Goal: Task Accomplishment & Management: Use online tool/utility

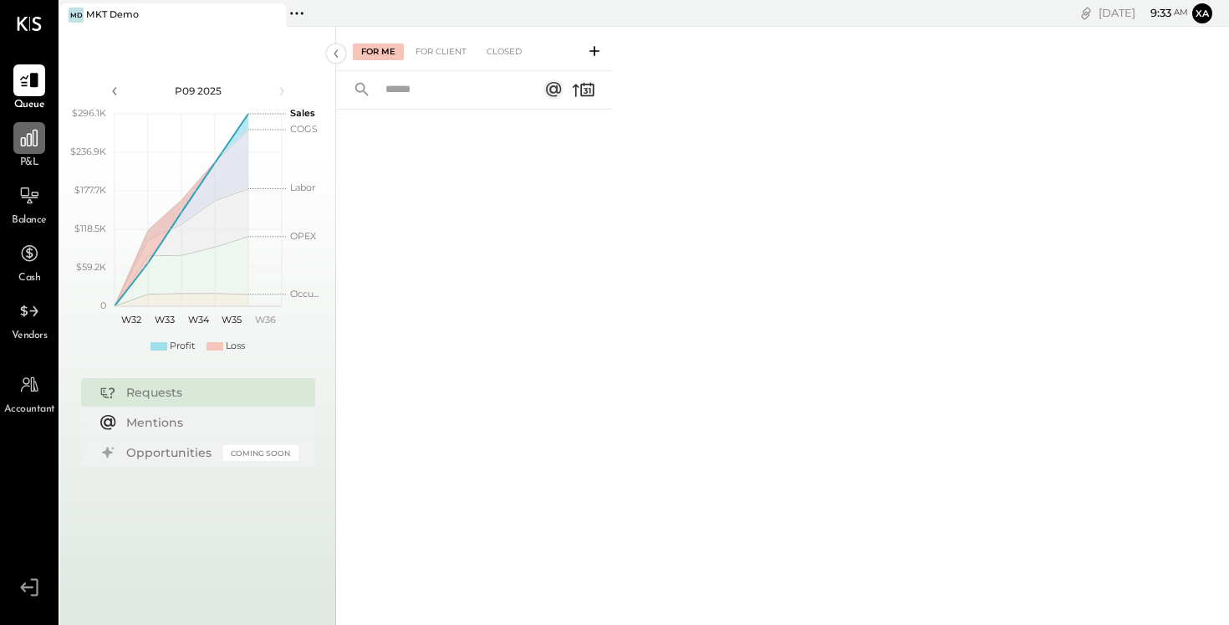
click at [29, 140] on icon at bounding box center [29, 138] width 22 height 22
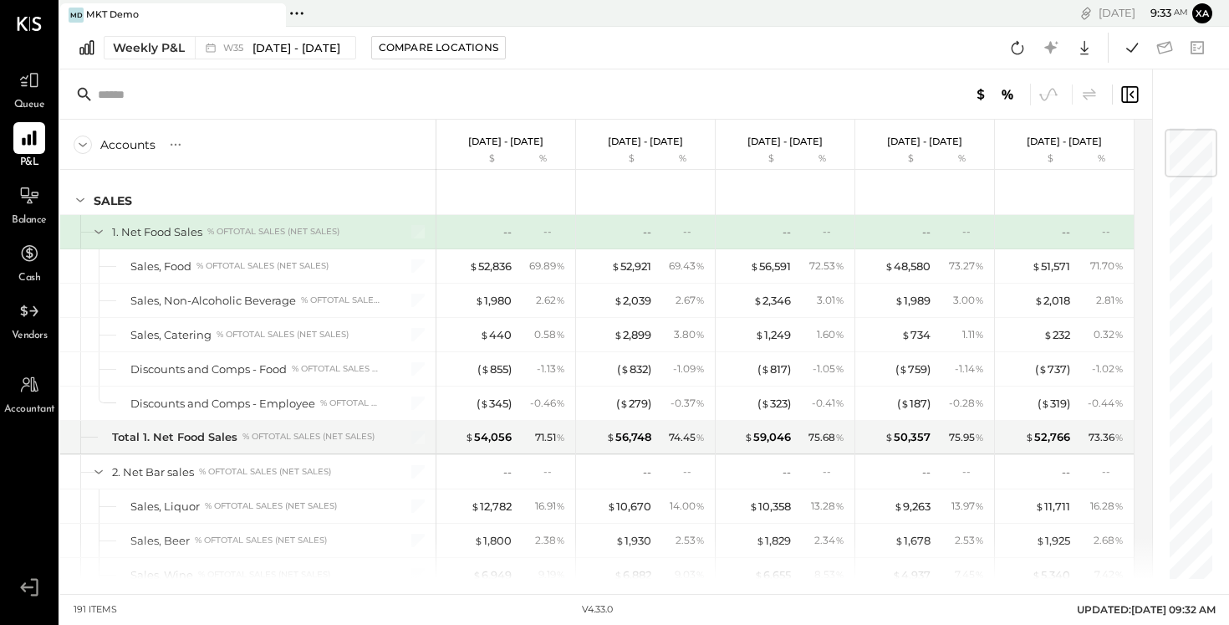
scroll to position [38, 0]
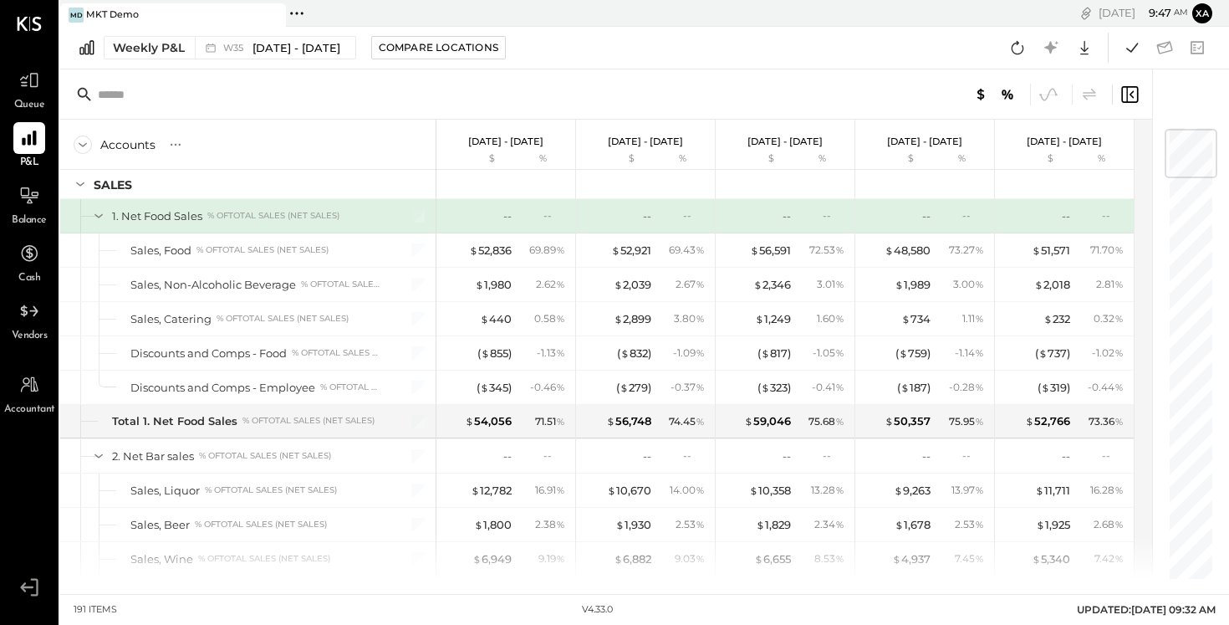
click at [748, 5] on div "[DATE] 9 : 47 am Xa User Profile" at bounding box center [931, 13] width 598 height 27
